Goal: Transaction & Acquisition: Purchase product/service

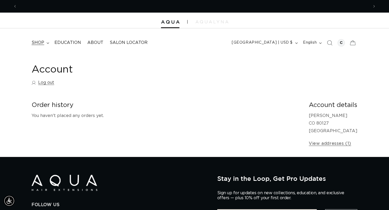
scroll to position [0, 351]
click at [44, 40] on summary "shop" at bounding box center [39, 43] width 23 height 12
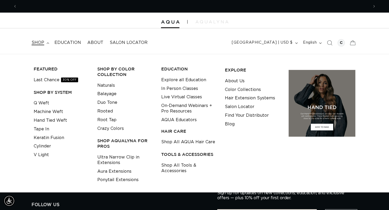
scroll to position [0, 703]
click at [52, 138] on link "Keratin Fusion" at bounding box center [49, 138] width 30 height 9
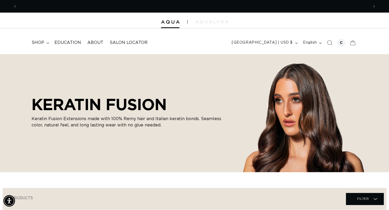
scroll to position [0, 703]
click at [329, 43] on icon "Search" at bounding box center [329, 43] width 6 height 6
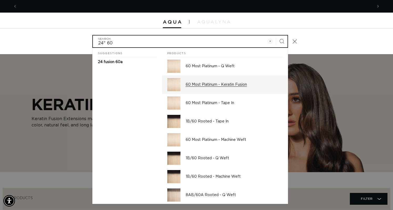
scroll to position [0, 711]
type input "24" 60"
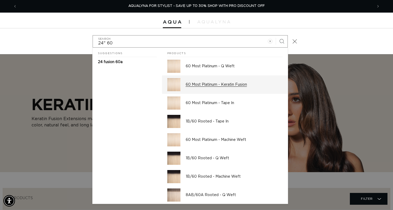
click at [240, 86] on p "60 Most Platinum - Keratin Fusion" at bounding box center [234, 84] width 97 height 5
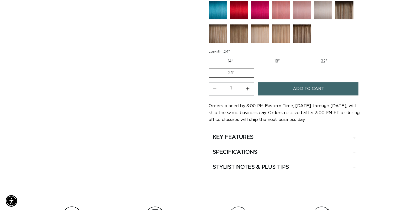
scroll to position [0, 703]
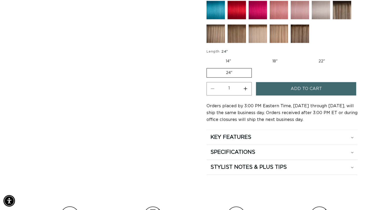
click at [299, 86] on span "Add to cart" at bounding box center [305, 88] width 31 height 13
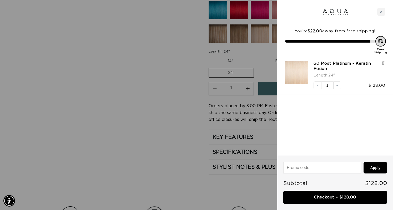
scroll to position [0, 0]
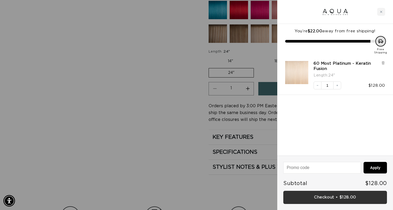
click at [335, 197] on link "Checkout • $128.00" at bounding box center [335, 197] width 104 height 13
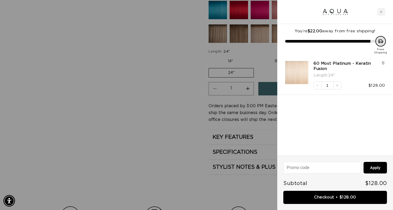
click at [168, 116] on div at bounding box center [196, 105] width 393 height 210
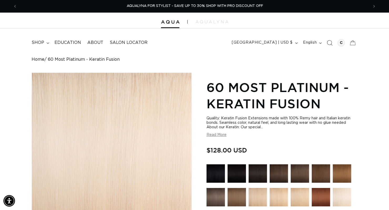
click at [329, 44] on icon "Search" at bounding box center [329, 43] width 6 height 6
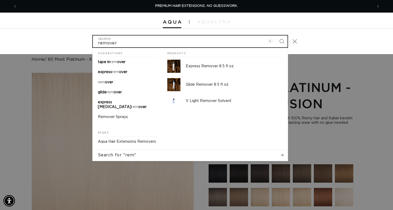
type input "remover"
click at [276, 35] on button "Search" at bounding box center [282, 41] width 12 height 12
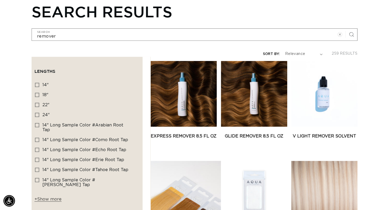
scroll to position [0, 703]
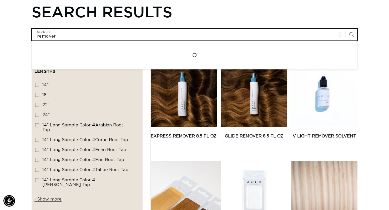
click at [74, 32] on input "remover" at bounding box center [194, 35] width 325 height 12
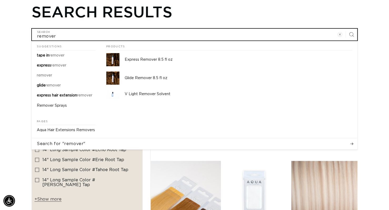
type input "remove"
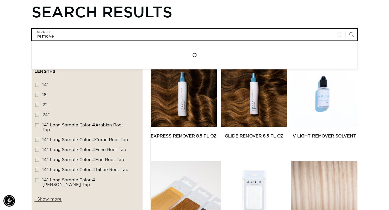
type input "remov"
type input "remo"
type input "rem"
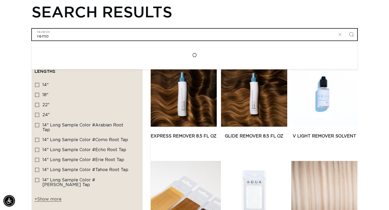
type input "rem"
type input "re"
type input "r"
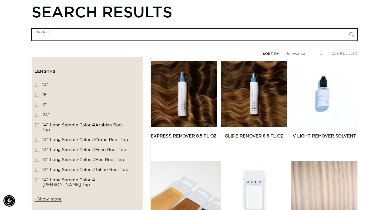
type input "k"
type input "ke"
type input "ker"
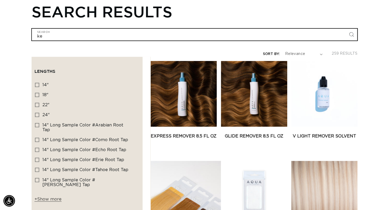
type input "ker"
type input "kera"
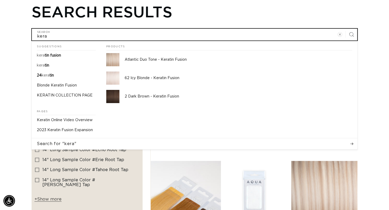
scroll to position [0, 351]
type input "kerat"
type input "kerati"
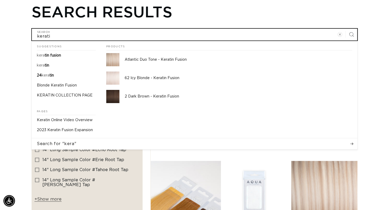
type input "keratin"
type input "keratin r"
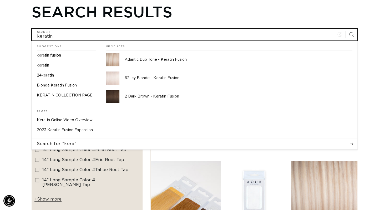
type input "keratin r"
type input "keratin re"
type input "keratin rem"
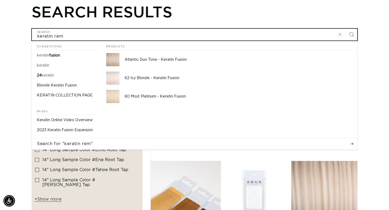
type input "keratin remo"
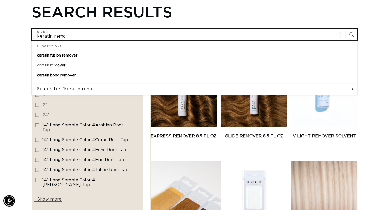
type input "keratin remov"
type input "keratin remove"
type input "keratin remover"
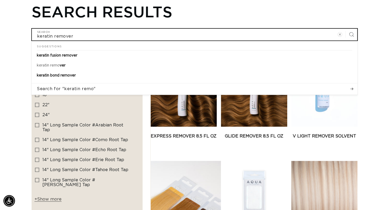
type input "keratin remover"
click at [32, 83] on button "Search for "keratin remo"" at bounding box center [195, 88] width 326 height 11
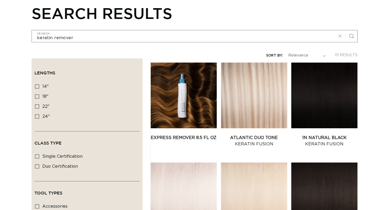
scroll to position [63, 0]
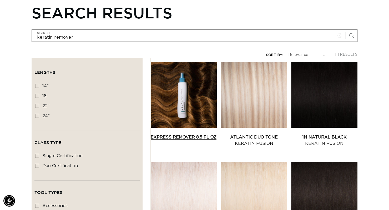
click at [177, 134] on link "Express Remover 8.5 fl oz" at bounding box center [183, 137] width 66 height 6
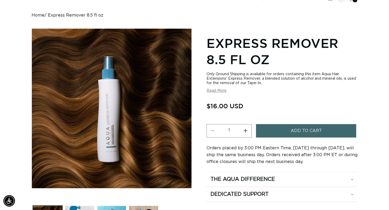
scroll to position [0, 703]
click at [220, 93] on section "Express Remover 8.5 fl oz Only Ground Shipping is available for orders containi…" at bounding box center [281, 118] width 151 height 168
click at [219, 91] on button "Read More" at bounding box center [216, 91] width 20 height 4
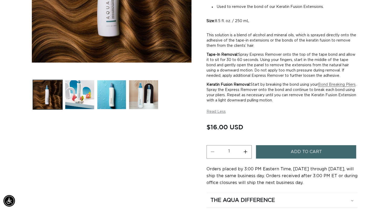
click at [290, 153] on button "Add to cart" at bounding box center [306, 151] width 100 height 13
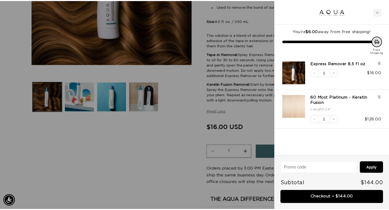
scroll to position [0, 355]
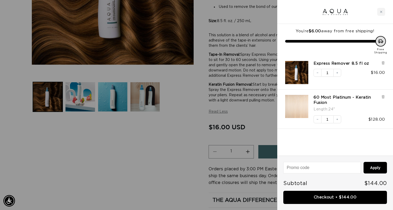
click at [174, 180] on div at bounding box center [196, 105] width 393 height 210
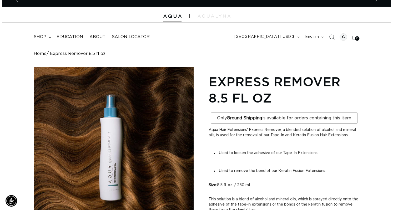
scroll to position [0, 351]
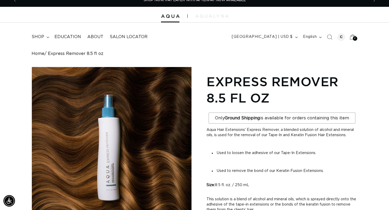
click at [353, 39] on div "2 2" at bounding box center [355, 38] width 4 height 4
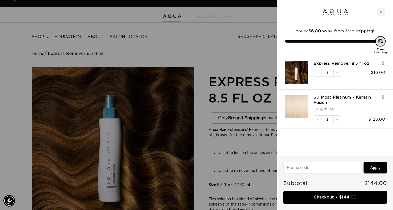
scroll to position [0, 711]
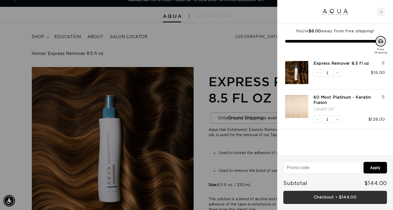
click at [333, 197] on link "Checkout • $144.00" at bounding box center [335, 197] width 104 height 13
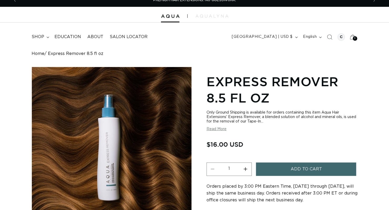
scroll to position [6, 0]
click at [356, 41] on icon at bounding box center [352, 37] width 12 height 12
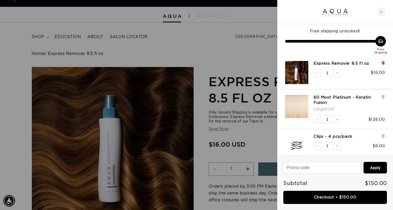
scroll to position [0, 711]
click at [383, 62] on icon at bounding box center [382, 62] width 1 height 3
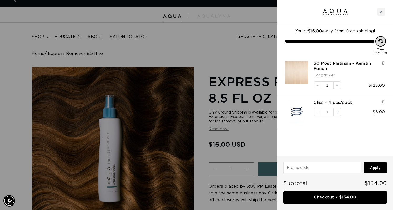
scroll to position [0, 0]
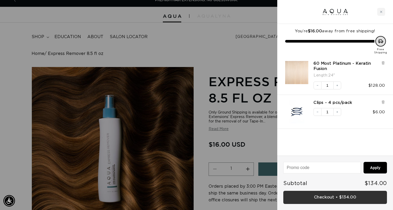
click at [338, 199] on link "Checkout • $134.00" at bounding box center [335, 197] width 104 height 13
